Goal: Task Accomplishment & Management: Manage account settings

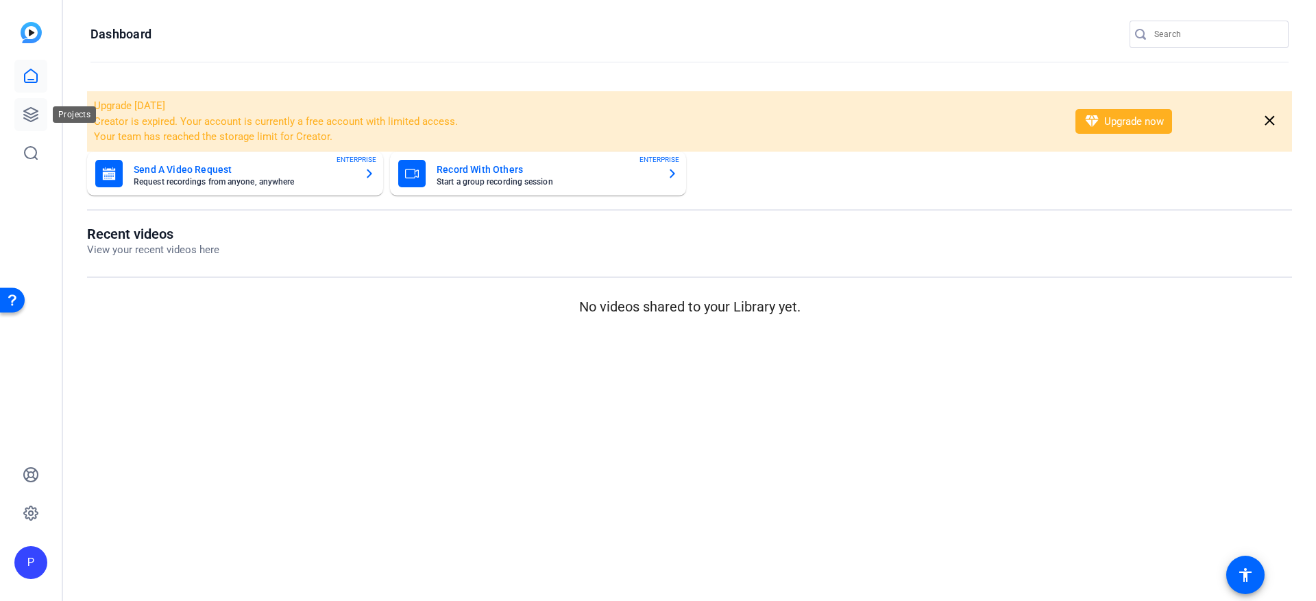
click at [34, 113] on icon at bounding box center [31, 114] width 16 height 16
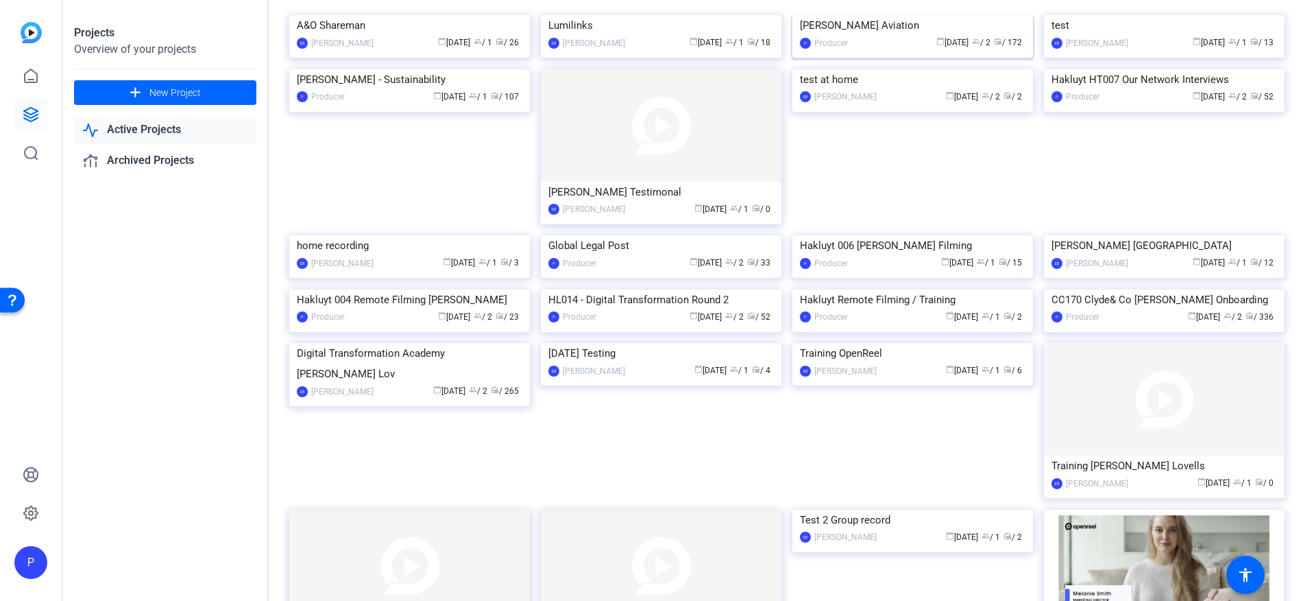
scroll to position [86, 0]
click at [623, 269] on div "calendar_today [DATE] group / 2 radio / 33" at bounding box center [688, 262] width 171 height 14
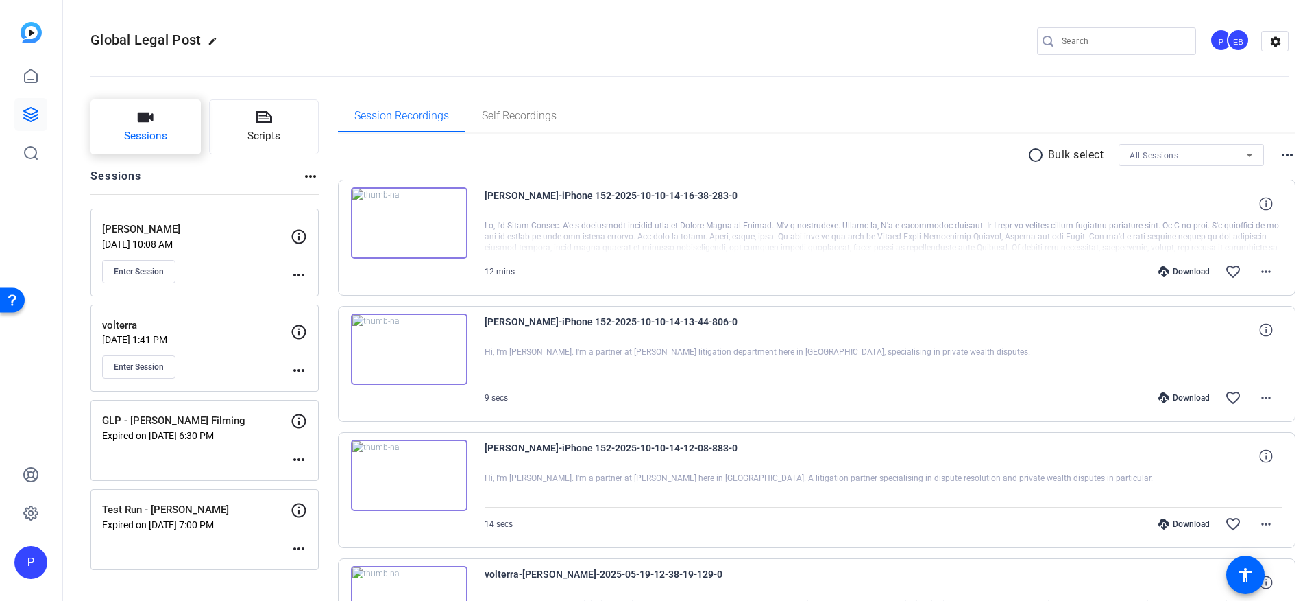
click at [164, 143] on span "Sessions" at bounding box center [145, 136] width 43 height 16
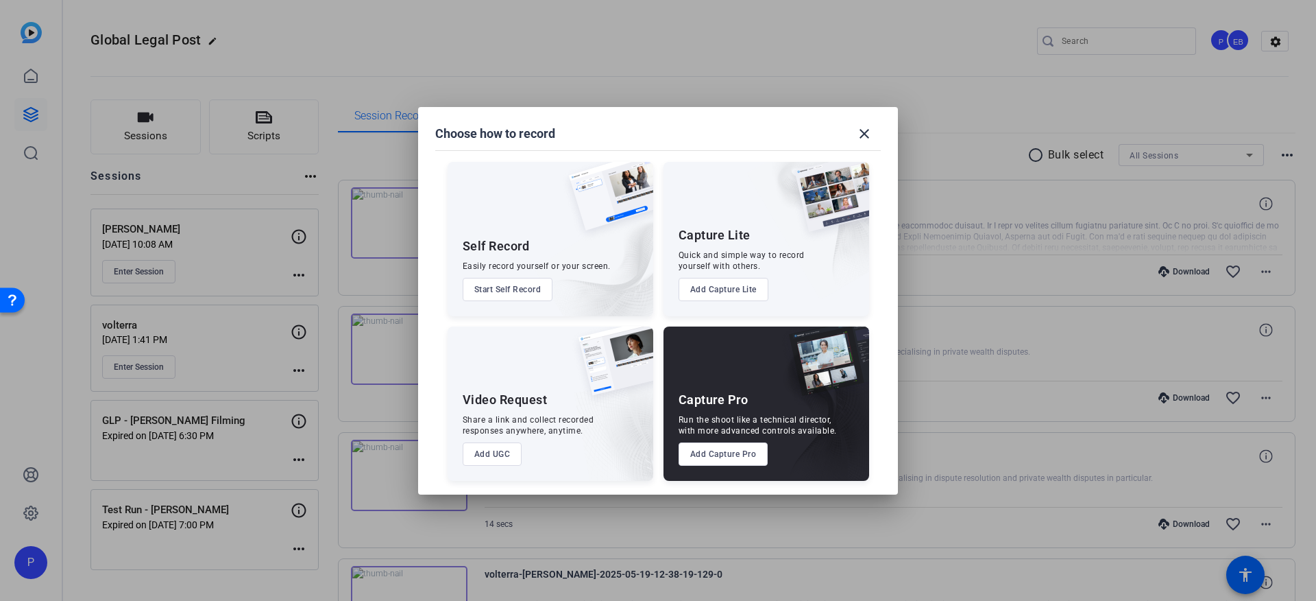
click at [739, 455] on button "Add Capture Pro" at bounding box center [724, 453] width 90 height 23
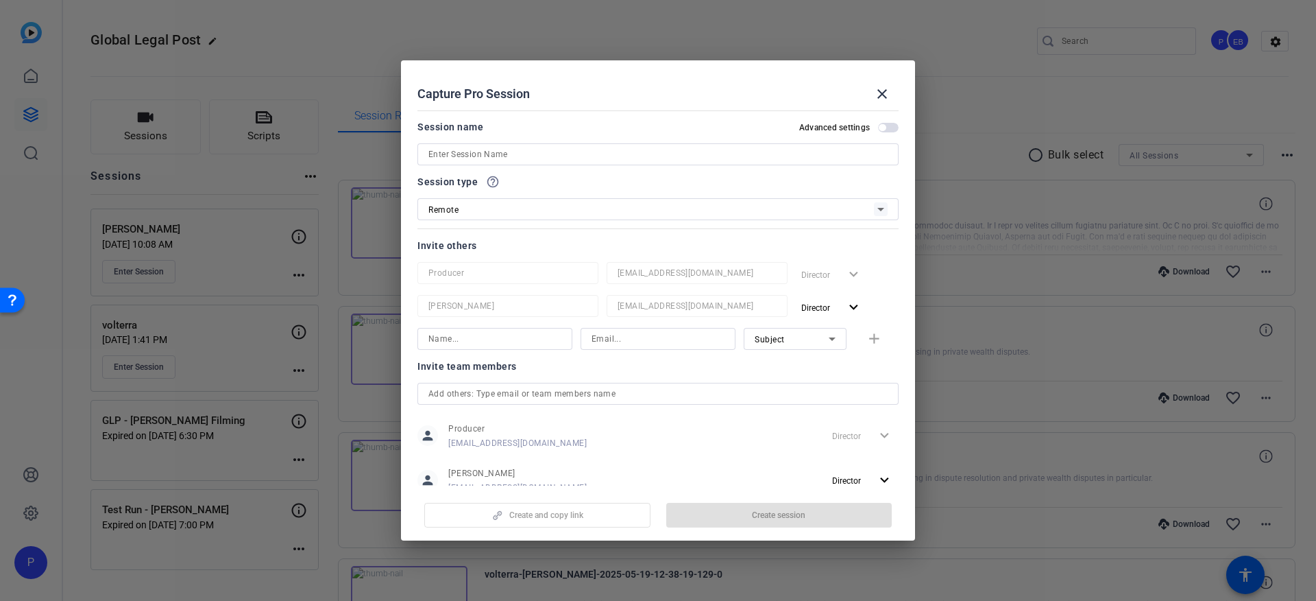
click at [491, 148] on input at bounding box center [658, 154] width 459 height 16
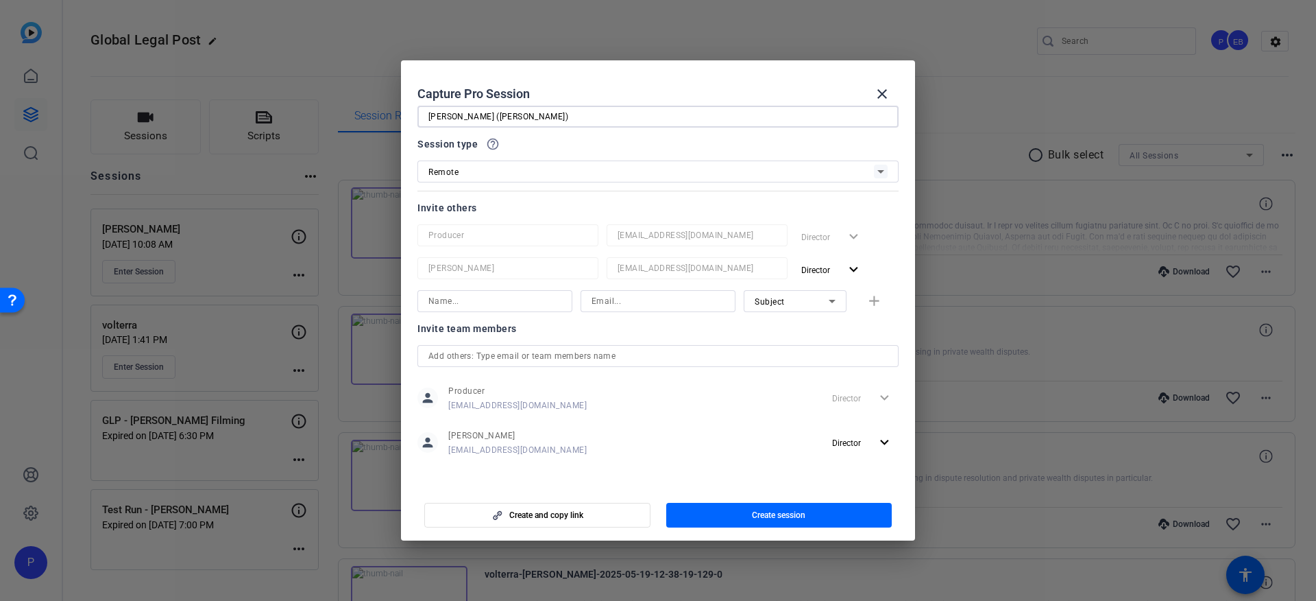
scroll to position [40, 0]
type input "[PERSON_NAME] ([PERSON_NAME])"
click at [758, 514] on span "Create session" at bounding box center [778, 514] width 53 height 11
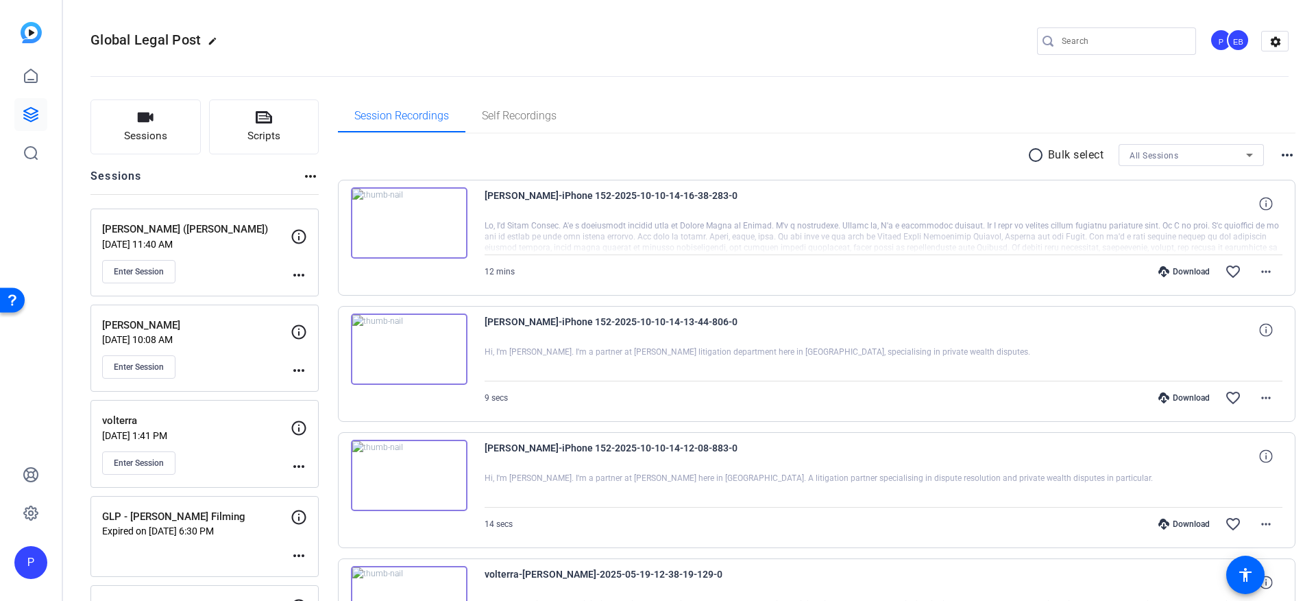
click at [296, 272] on mat-icon "more_horiz" at bounding box center [299, 275] width 16 height 16
click at [313, 291] on span "Edit Session" at bounding box center [333, 295] width 62 height 16
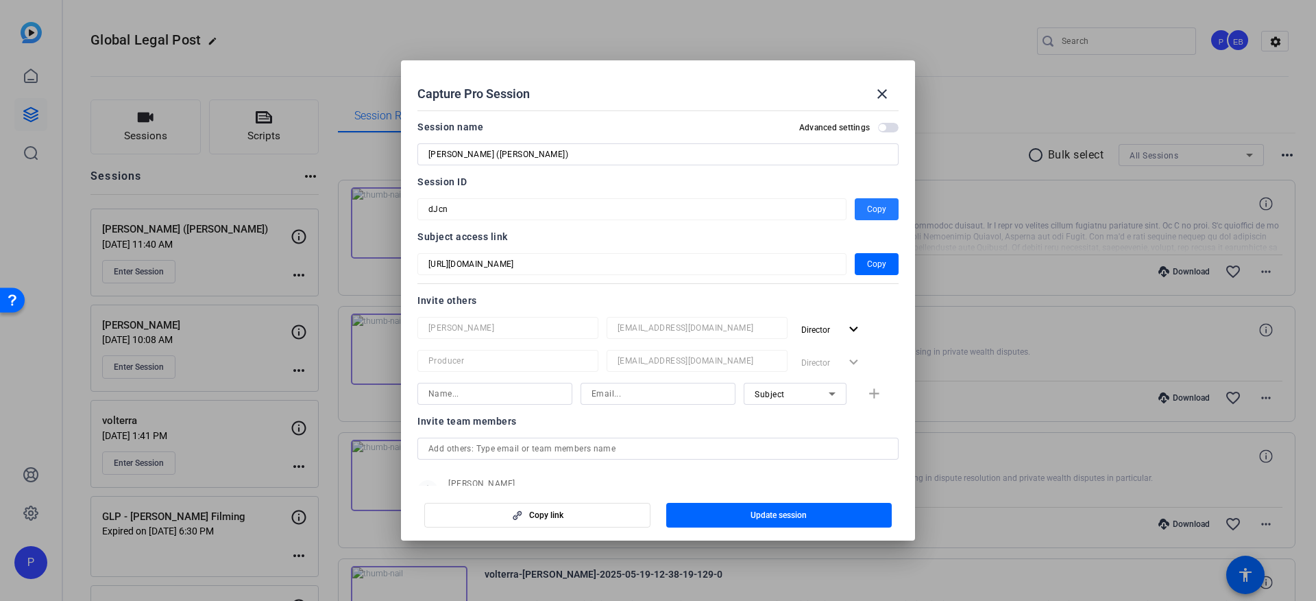
click at [867, 212] on span "Copy" at bounding box center [876, 209] width 19 height 16
click at [885, 93] on mat-icon "close" at bounding box center [882, 94] width 16 height 16
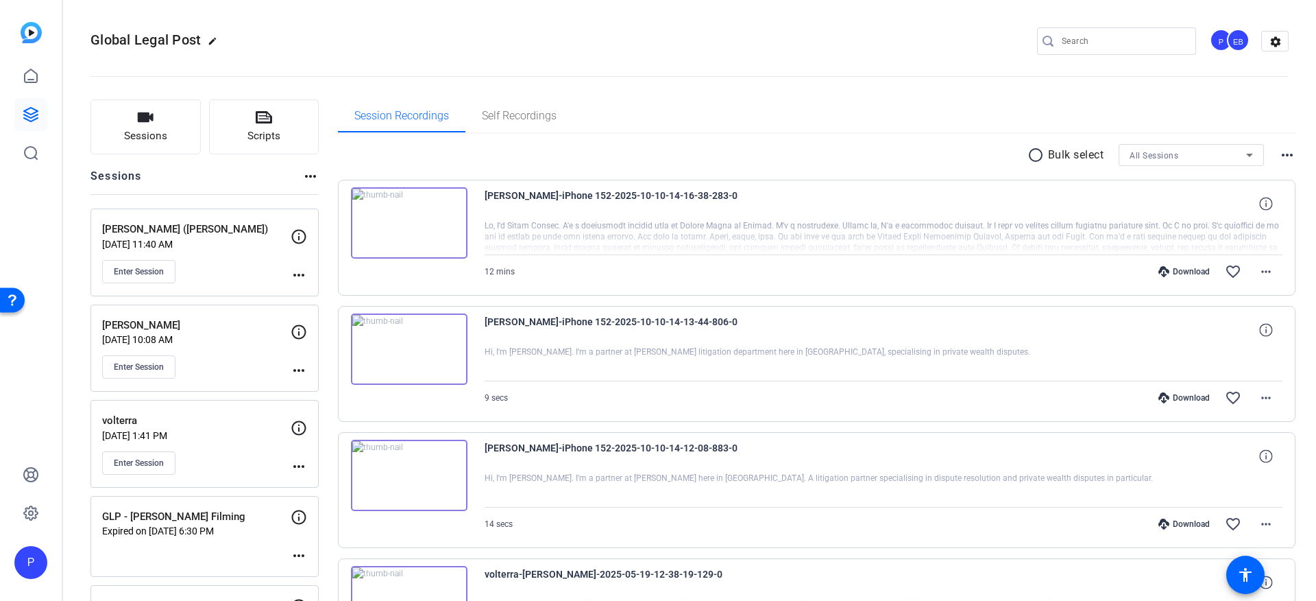
click at [302, 274] on mat-icon "more_horiz" at bounding box center [299, 275] width 16 height 16
click at [306, 297] on span "Edit Session" at bounding box center [333, 295] width 62 height 16
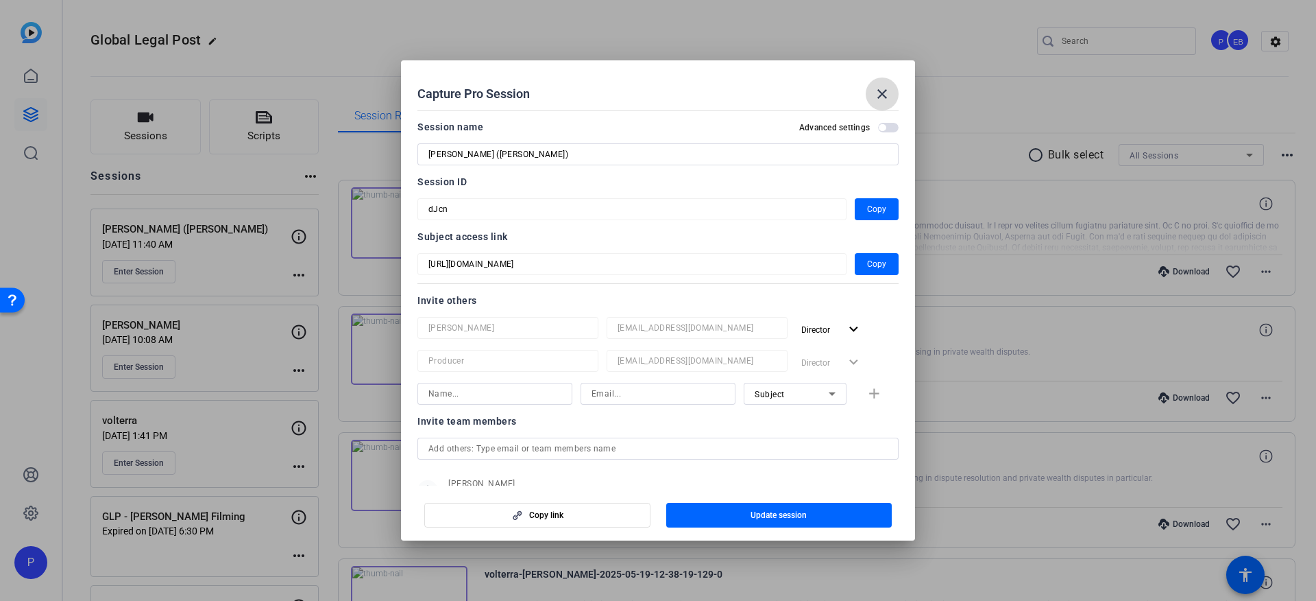
click at [883, 92] on mat-icon "close" at bounding box center [882, 94] width 16 height 16
